Goal: Task Accomplishment & Management: Complete application form

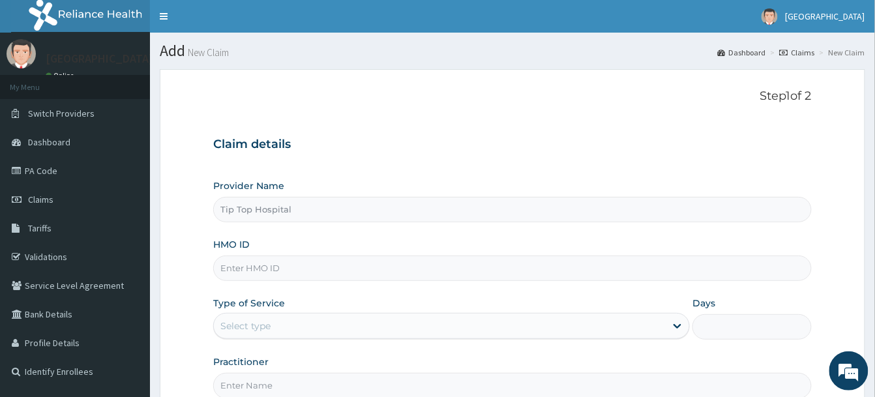
click at [270, 267] on input "HMO ID" at bounding box center [512, 268] width 598 height 25
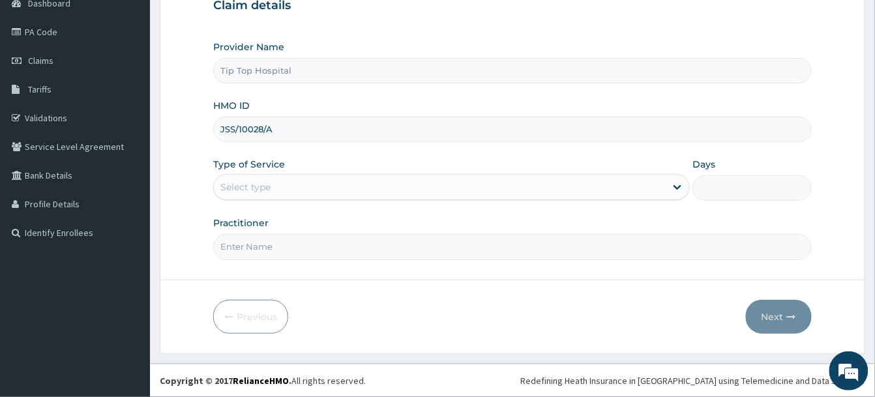
type input "JSS/10028/A"
click at [355, 180] on div "Select type" at bounding box center [440, 187] width 452 height 21
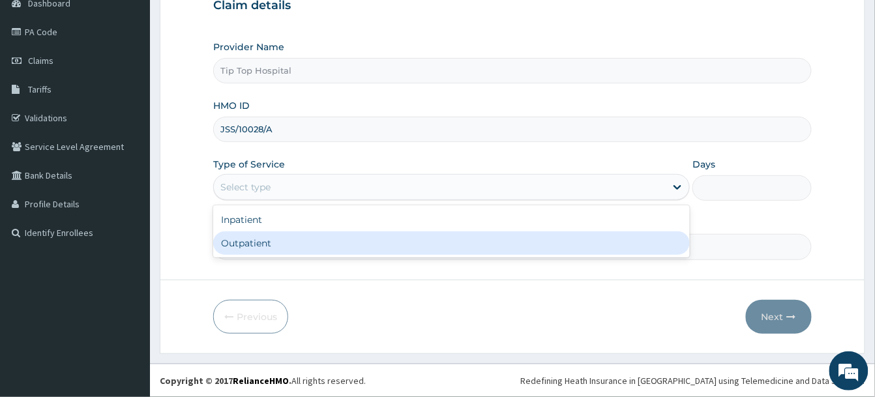
click at [274, 239] on div "Outpatient" at bounding box center [451, 242] width 477 height 23
type input "1"
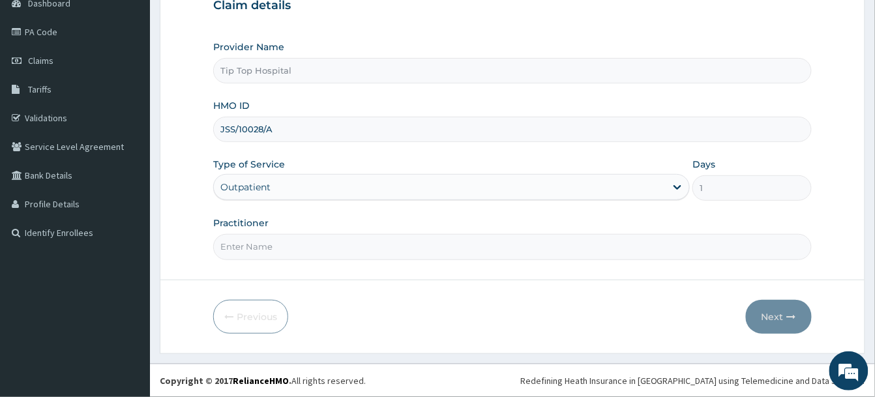
click at [273, 246] on input "Practitioner" at bounding box center [512, 246] width 598 height 25
type input "DR"
click at [767, 319] on button "Next" at bounding box center [779, 317] width 66 height 34
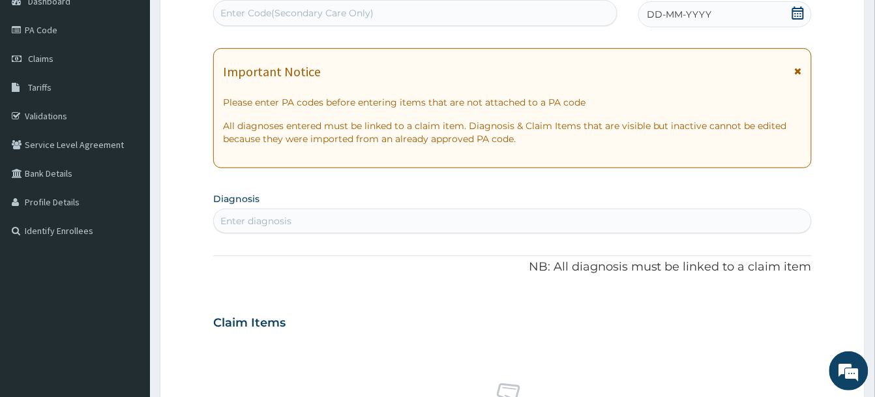
click at [353, 18] on div "Enter Code(Secondary Care Only)" at bounding box center [296, 13] width 153 height 13
type input "PA/8DDCB2"
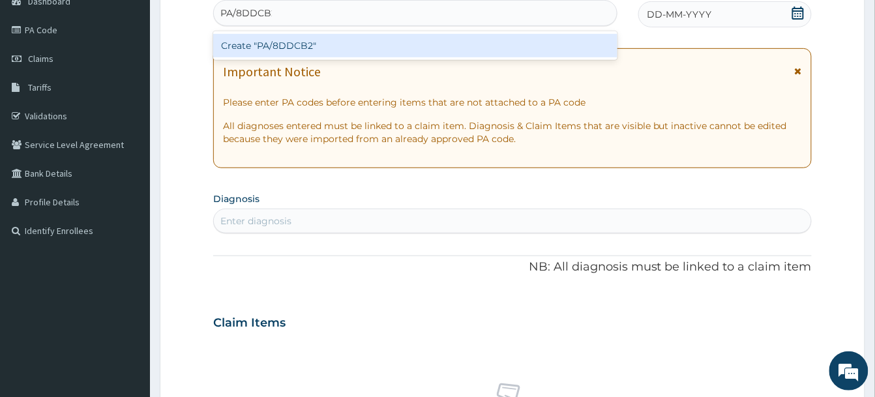
click at [331, 40] on div "Create "PA/8DDCB2"" at bounding box center [415, 45] width 404 height 23
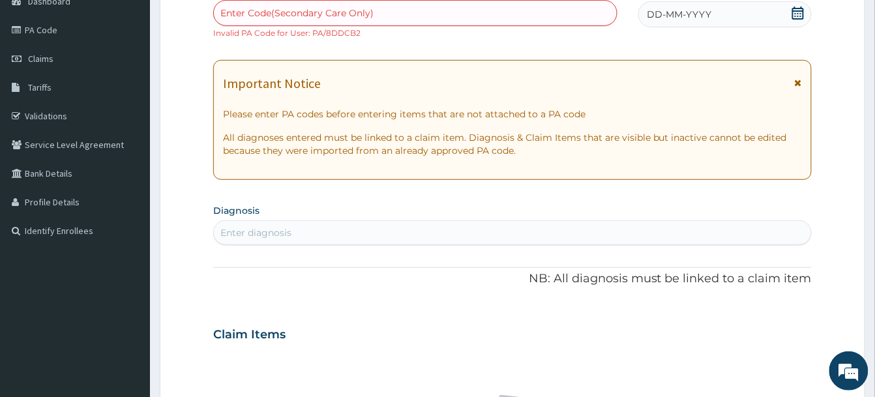
click at [415, 1] on div "Enter Code(Secondary Care Only)" at bounding box center [415, 13] width 404 height 26
paste input "PA/8DDCB2"
type input "PA/8DDCB2"
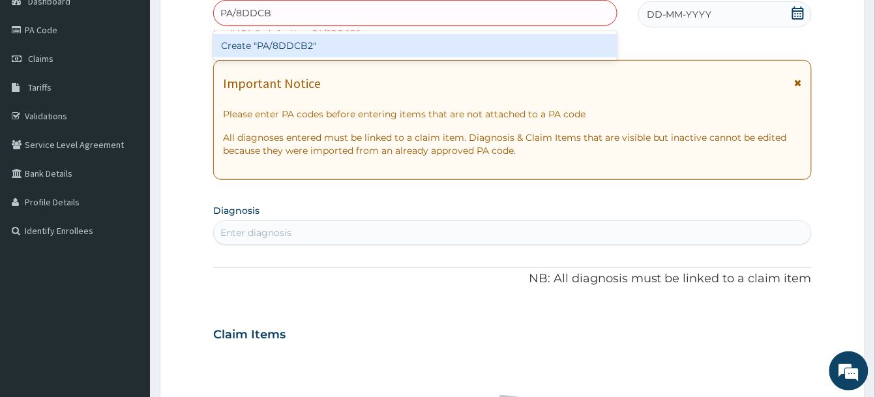
click at [327, 43] on div "Create "PA/8DDCB2"" at bounding box center [415, 45] width 404 height 23
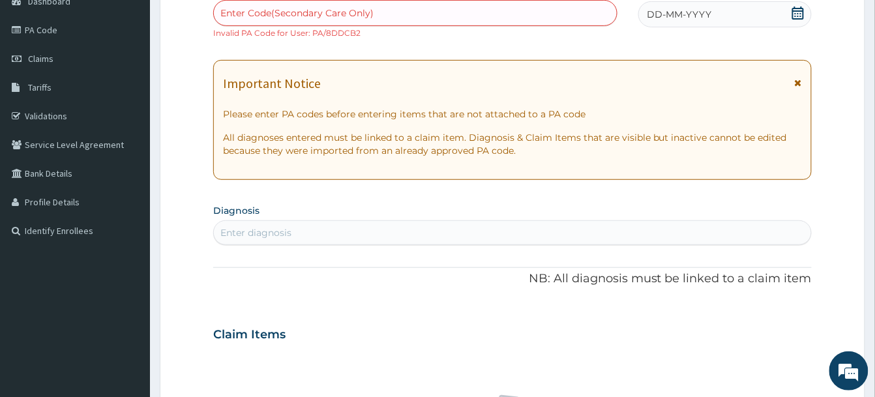
scroll to position [0, 0]
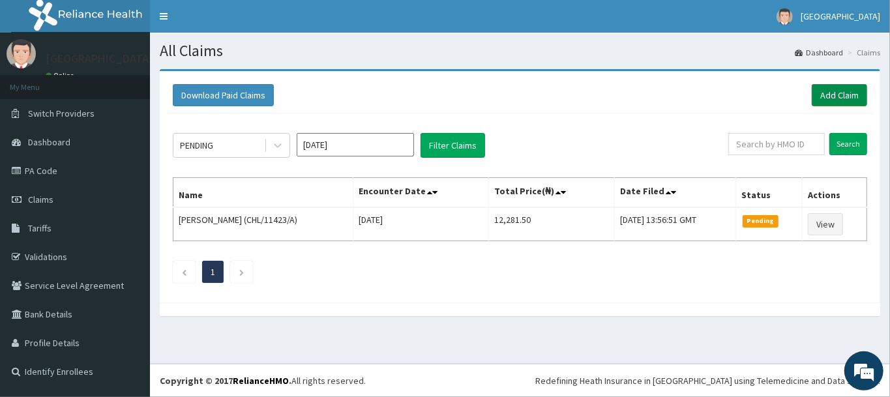
click at [837, 91] on link "Add Claim" at bounding box center [839, 95] width 55 height 22
click at [833, 94] on link "Add Claim" at bounding box center [839, 95] width 55 height 22
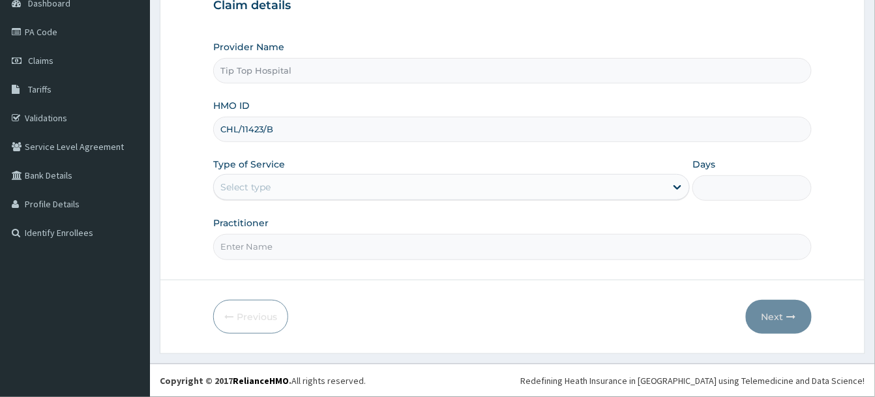
type input "CHL/11423/B"
click at [412, 190] on div "Select type" at bounding box center [440, 187] width 452 height 21
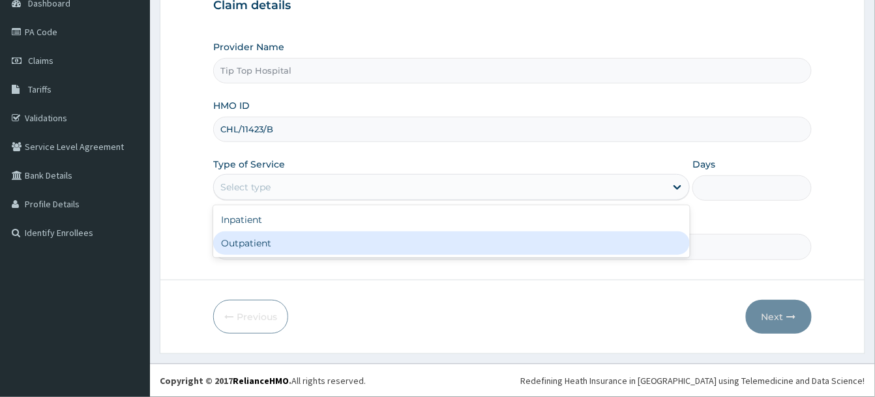
click at [334, 248] on div "Outpatient" at bounding box center [451, 242] width 477 height 23
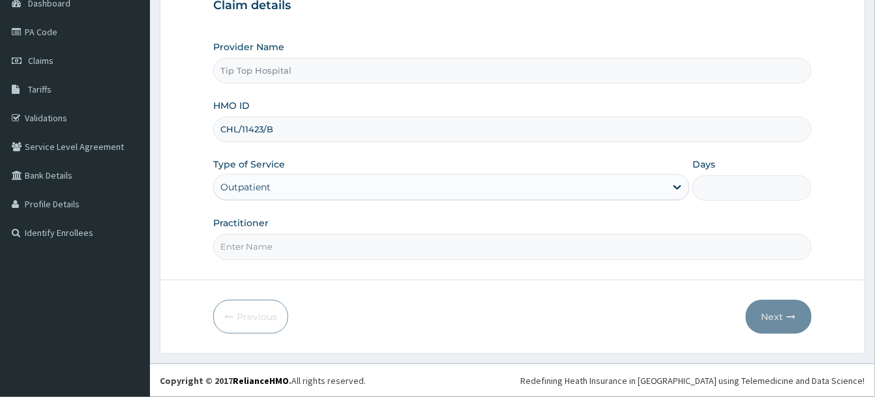
type input "1"
click at [336, 248] on input "Practitioner" at bounding box center [512, 246] width 598 height 25
type input "DR"
click at [773, 314] on button "Next" at bounding box center [779, 317] width 66 height 34
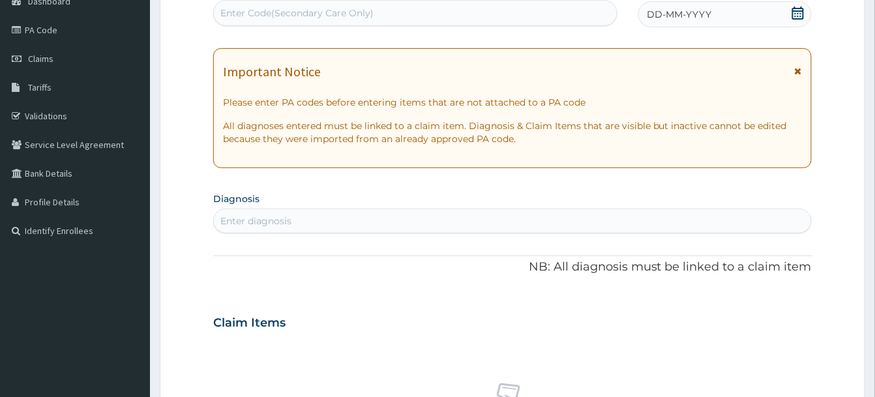
type input "PA/01CC69"
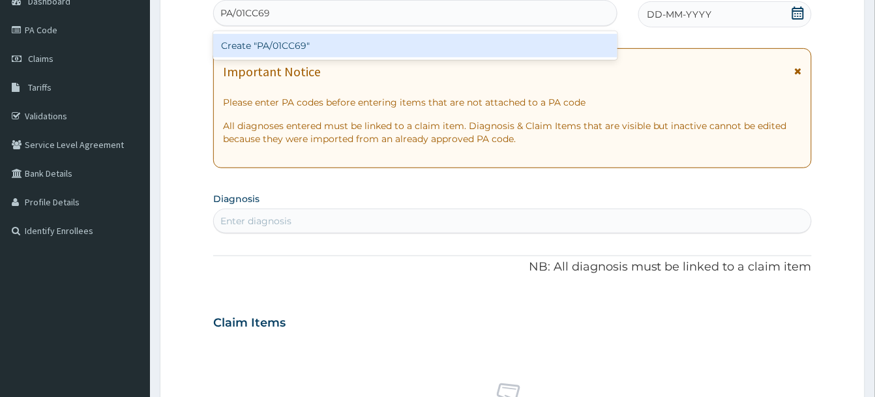
click at [280, 46] on div "Create "PA/01CC69"" at bounding box center [415, 45] width 404 height 23
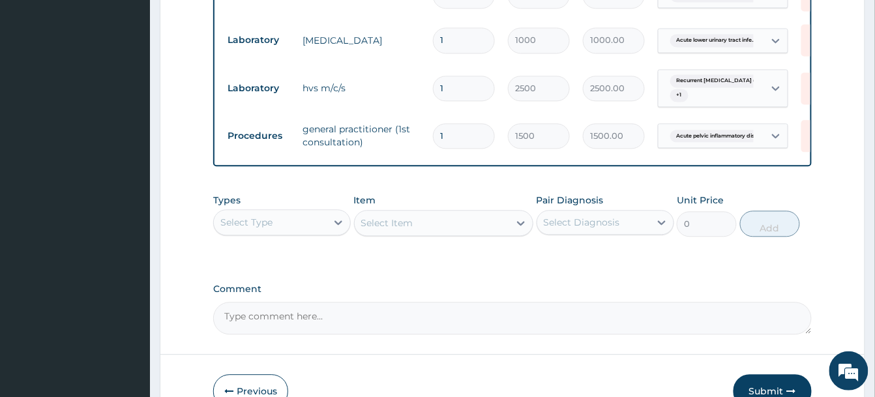
scroll to position [773, 0]
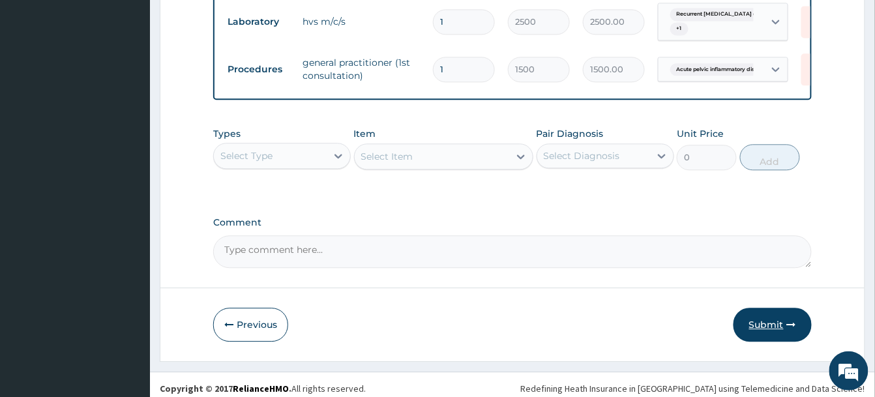
click at [763, 319] on button "Submit" at bounding box center [772, 325] width 78 height 34
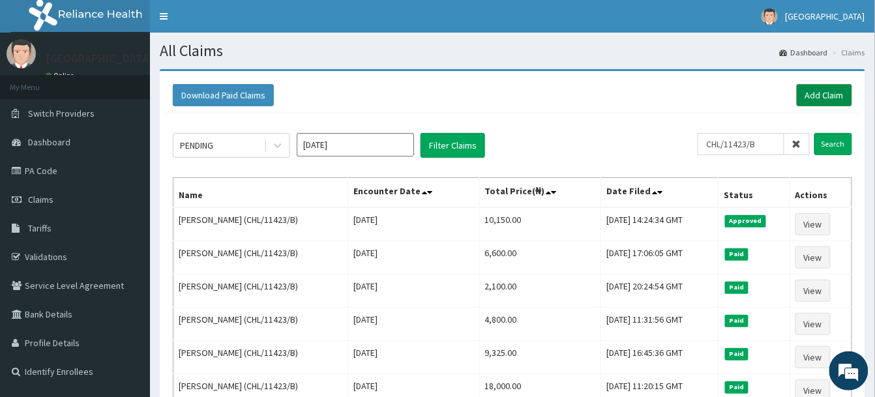
click at [811, 96] on link "Add Claim" at bounding box center [824, 95] width 55 height 22
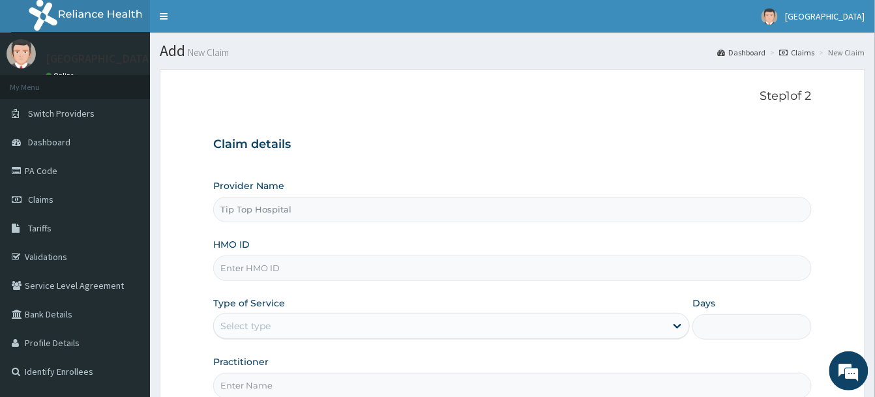
scroll to position [141, 0]
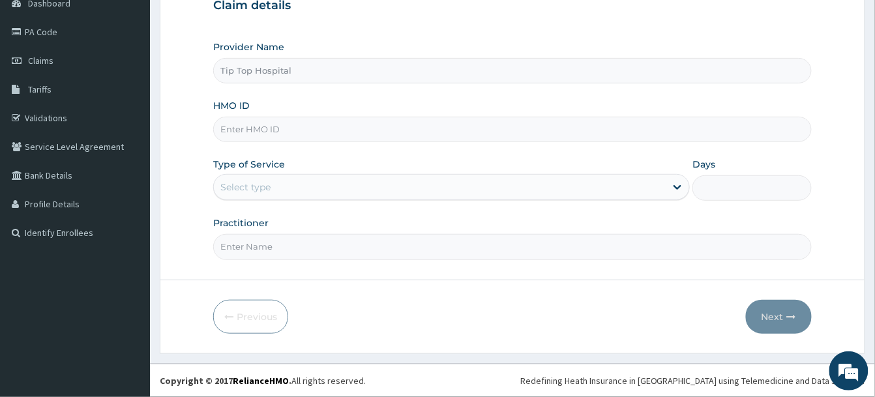
click at [362, 128] on input "HMO ID" at bounding box center [512, 129] width 598 height 25
type input "CHL/11423/A"
click at [356, 183] on div "Select type" at bounding box center [440, 187] width 452 height 21
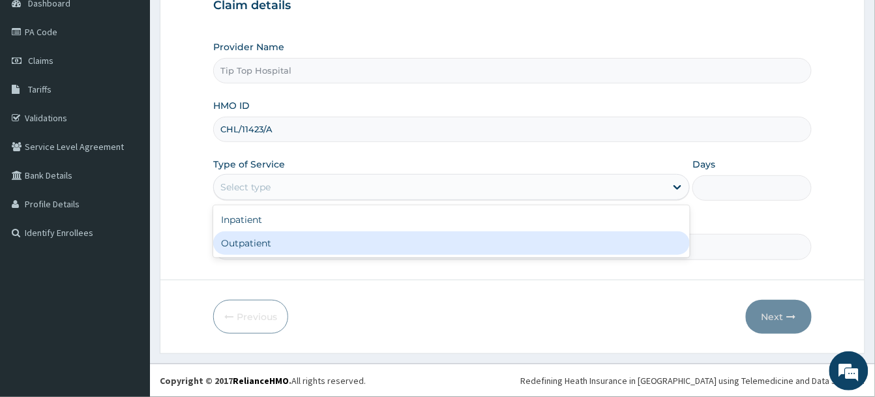
click at [332, 246] on div "Outpatient" at bounding box center [451, 242] width 477 height 23
type input "1"
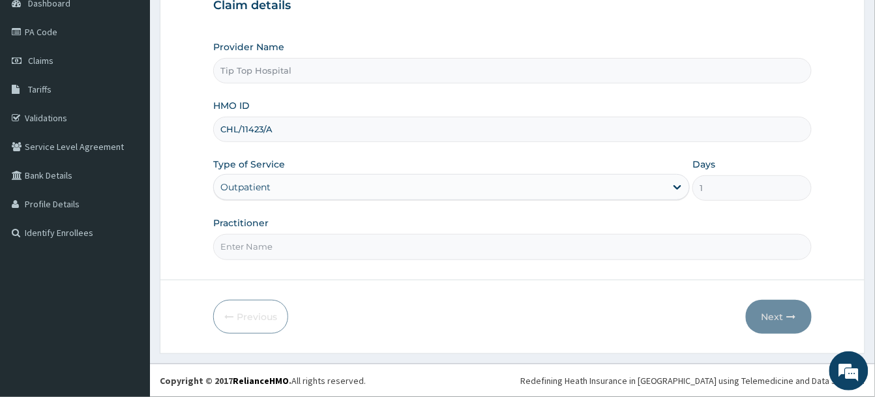
click at [332, 248] on input "Practitioner" at bounding box center [512, 246] width 598 height 25
type input "DR"
click at [775, 311] on button "Next" at bounding box center [779, 317] width 66 height 34
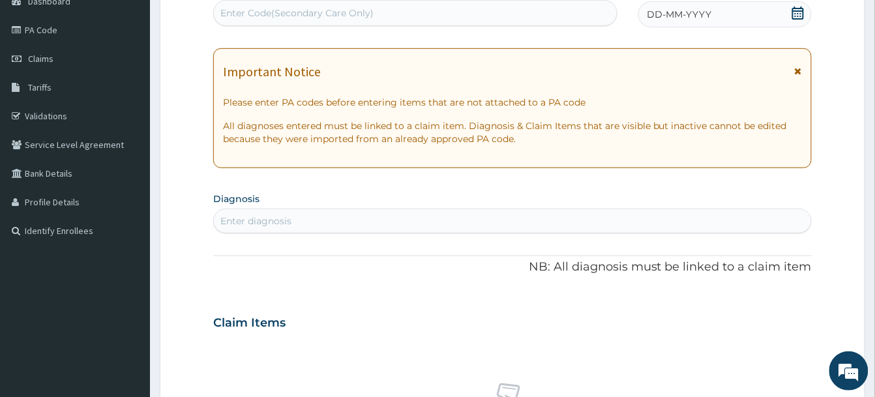
click at [391, 17] on div "Enter Code(Secondary Care Only)" at bounding box center [415, 13] width 403 height 21
paste input "PA/0F9F5C"
type input "PA/0F9F5C"
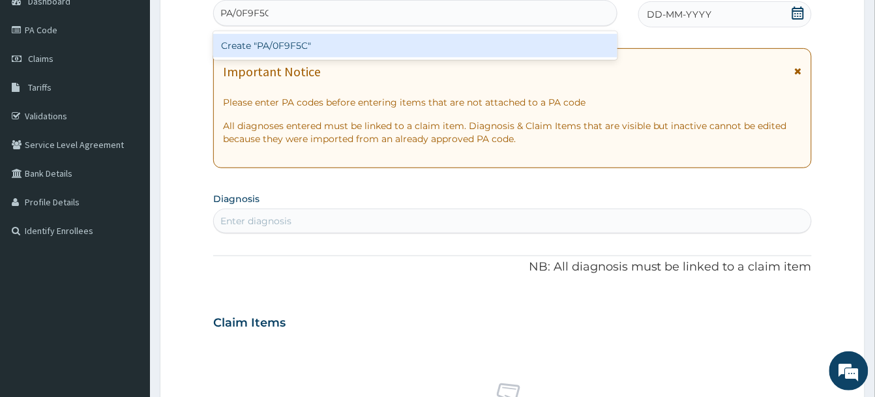
click at [347, 42] on div "Create "PA/0F9F5C"" at bounding box center [415, 45] width 404 height 23
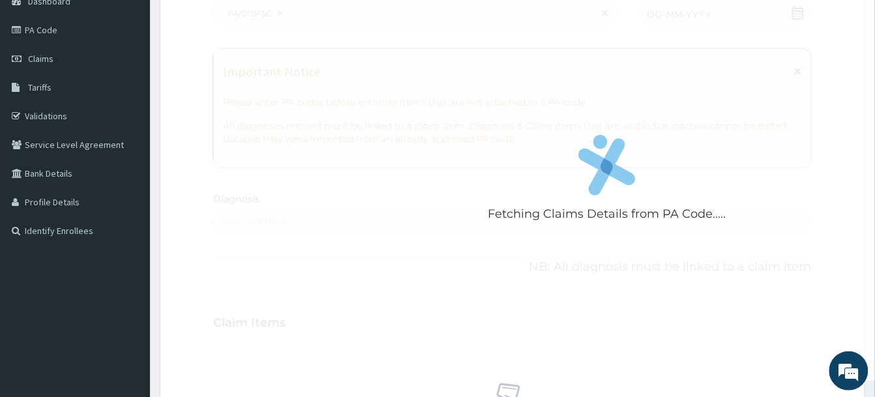
click at [434, 264] on div "Fetching Claims Details from PA Code....." at bounding box center [607, 182] width 788 height 397
